Goal: Task Accomplishment & Management: Use online tool/utility

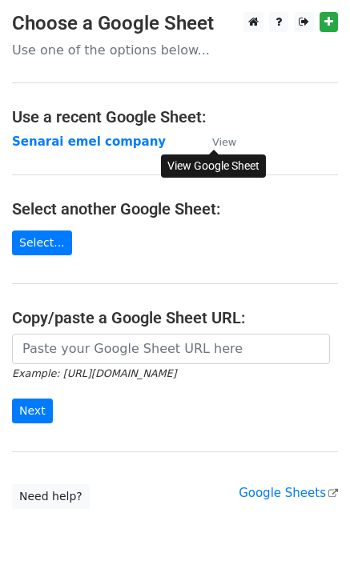
click at [217, 144] on small "View" at bounding box center [224, 142] width 24 height 12
click at [106, 145] on strong "Senarai emel company" at bounding box center [89, 141] width 154 height 14
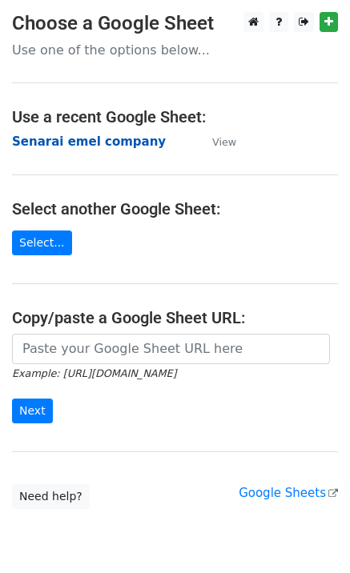
click at [40, 141] on strong "Senarai emel company" at bounding box center [89, 141] width 154 height 14
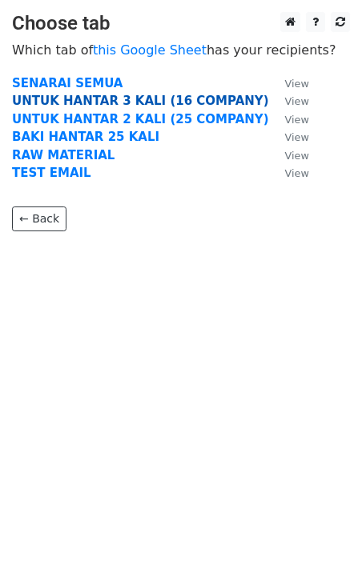
click at [196, 99] on strong "UNTUK HANTAR 3 KALI (16 COMPANY)" at bounding box center [140, 101] width 257 height 14
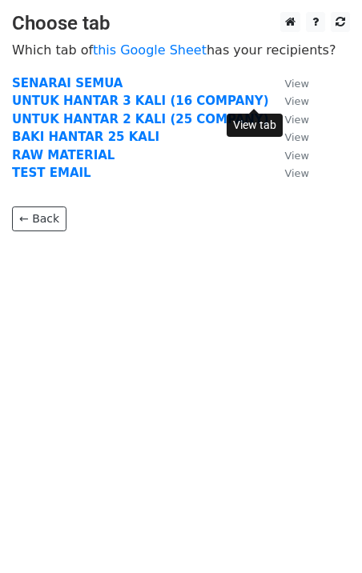
click at [285, 99] on small "View" at bounding box center [297, 101] width 24 height 12
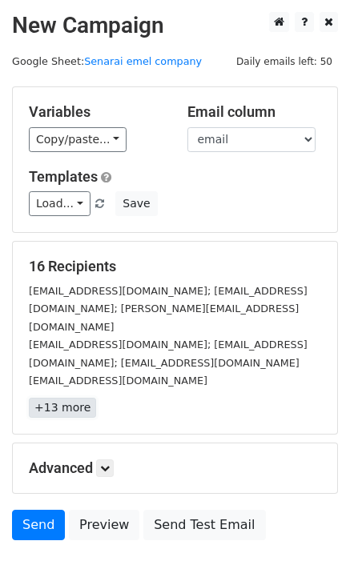
click at [67, 411] on link "+13 more" at bounding box center [62, 408] width 67 height 20
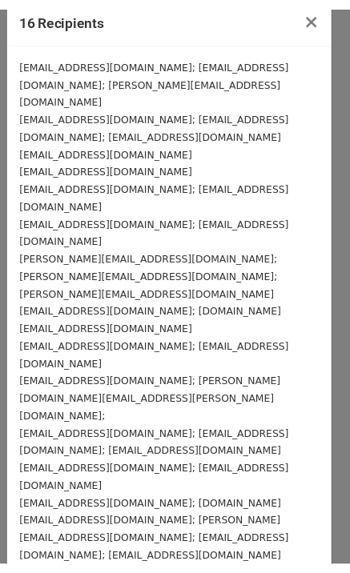
scroll to position [22, 0]
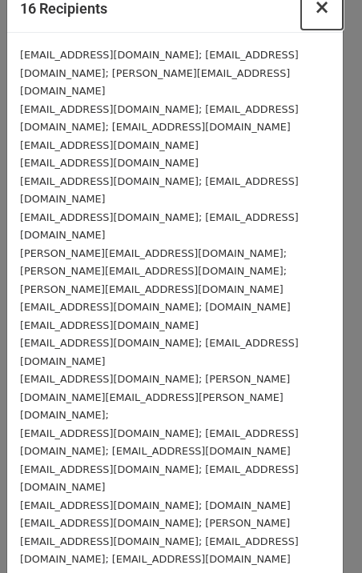
click at [314, 15] on span "×" at bounding box center [322, 7] width 16 height 22
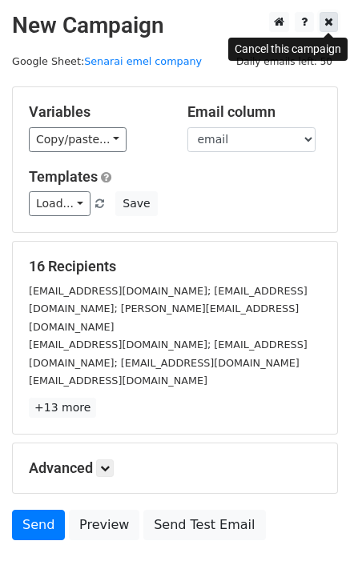
click at [323, 26] on link at bounding box center [328, 22] width 18 height 20
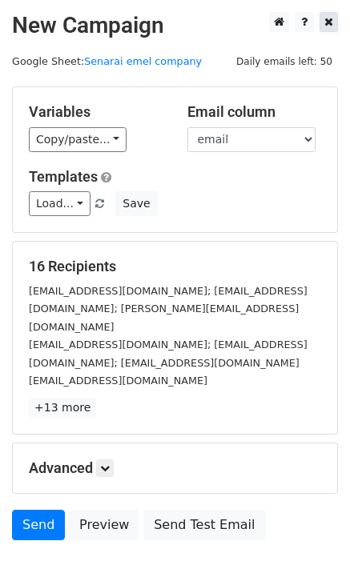
click at [326, 24] on icon at bounding box center [328, 21] width 9 height 11
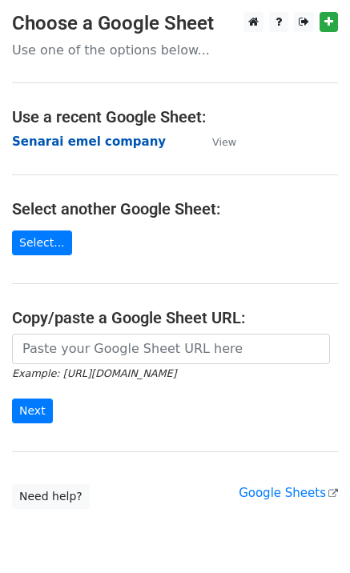
click at [95, 141] on strong "Senarai emel company" at bounding box center [89, 141] width 154 height 14
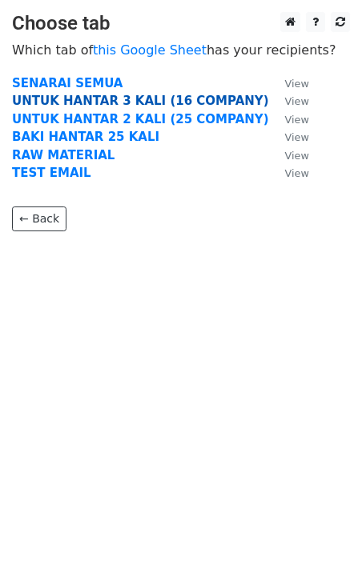
click at [120, 102] on strong "UNTUK HANTAR 3 KALI (16 COMPANY)" at bounding box center [140, 101] width 257 height 14
click at [60, 100] on strong "UNTUK HANTAR 3 KALI (16 COMPANY)" at bounding box center [140, 101] width 257 height 14
click at [212, 100] on strong "UNTUK HANTAR 3 KALI (16 COMPANY)" at bounding box center [140, 101] width 257 height 14
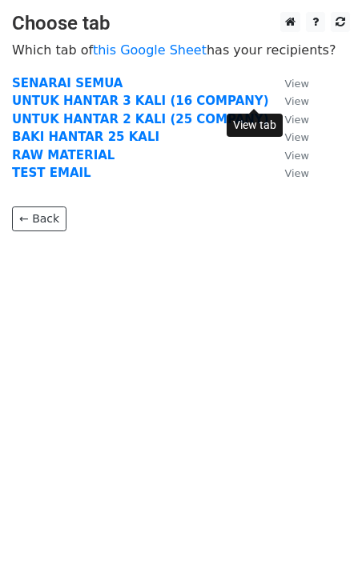
click at [285, 100] on small "View" at bounding box center [297, 101] width 24 height 12
